Goal: Task Accomplishment & Management: Use online tool/utility

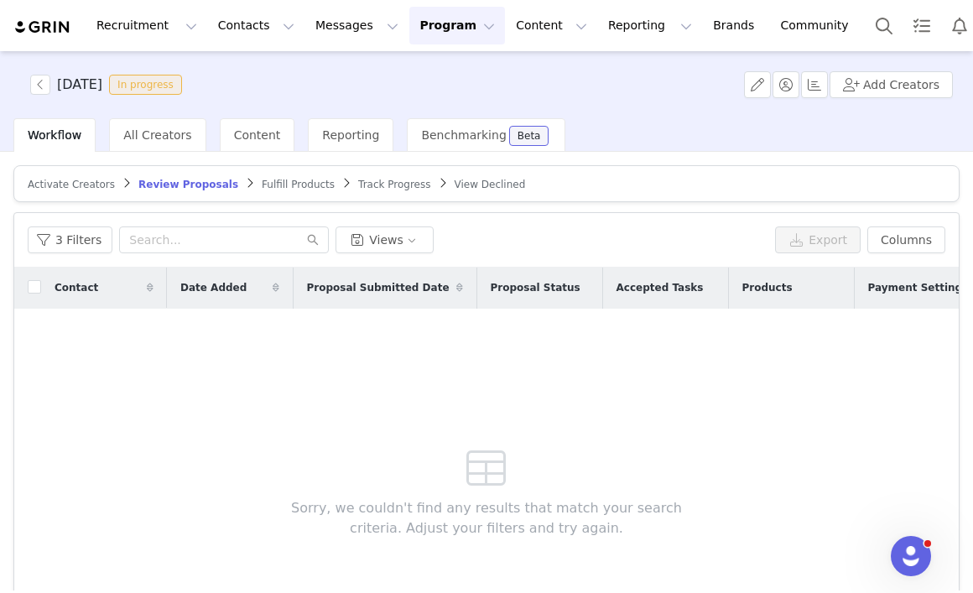
click at [283, 192] on article "Activate Creators Review Proposals Fulfill Products Track Progress View Declined" at bounding box center [486, 183] width 946 height 37
click at [278, 181] on span "Fulfill Products" at bounding box center [298, 185] width 73 height 12
click at [376, 186] on span "Track Progress" at bounding box center [393, 185] width 72 height 12
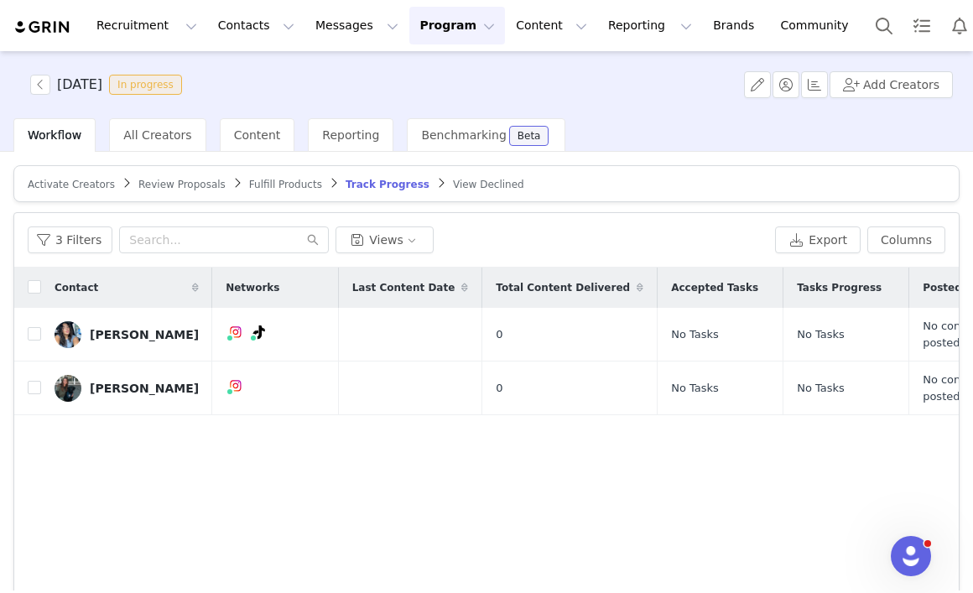
click at [273, 182] on span "Fulfill Products" at bounding box center [285, 185] width 73 height 12
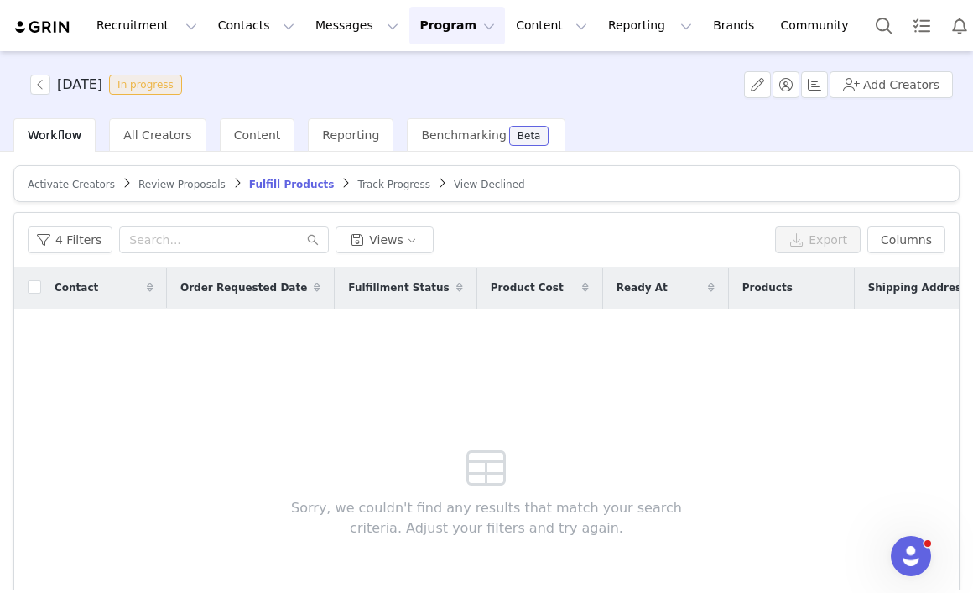
click at [158, 186] on span "Review Proposals" at bounding box center [181, 185] width 87 height 12
click at [99, 184] on span "Activate Creators" at bounding box center [71, 185] width 87 height 12
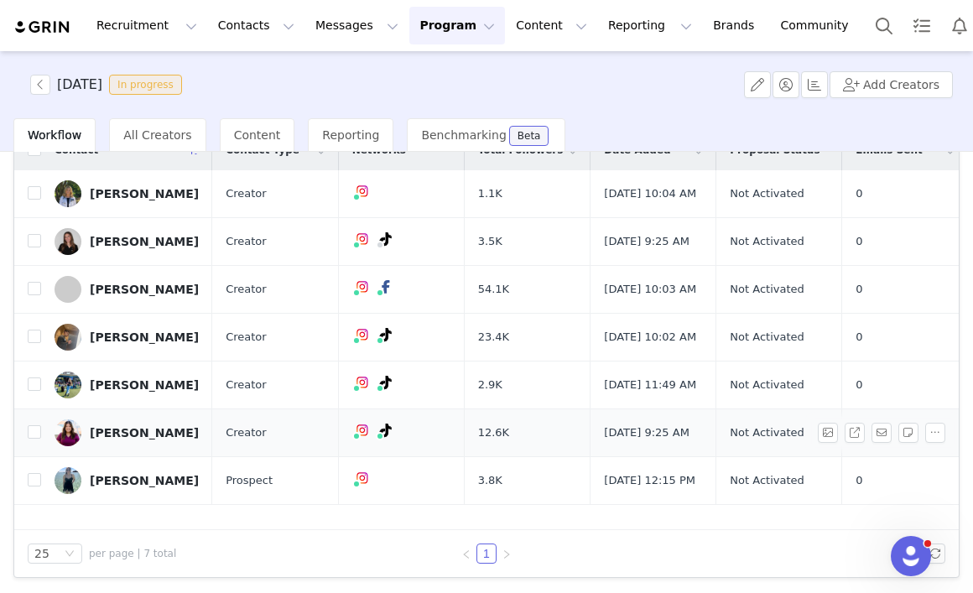
scroll to position [16, 0]
